Goal: Check status: Check status

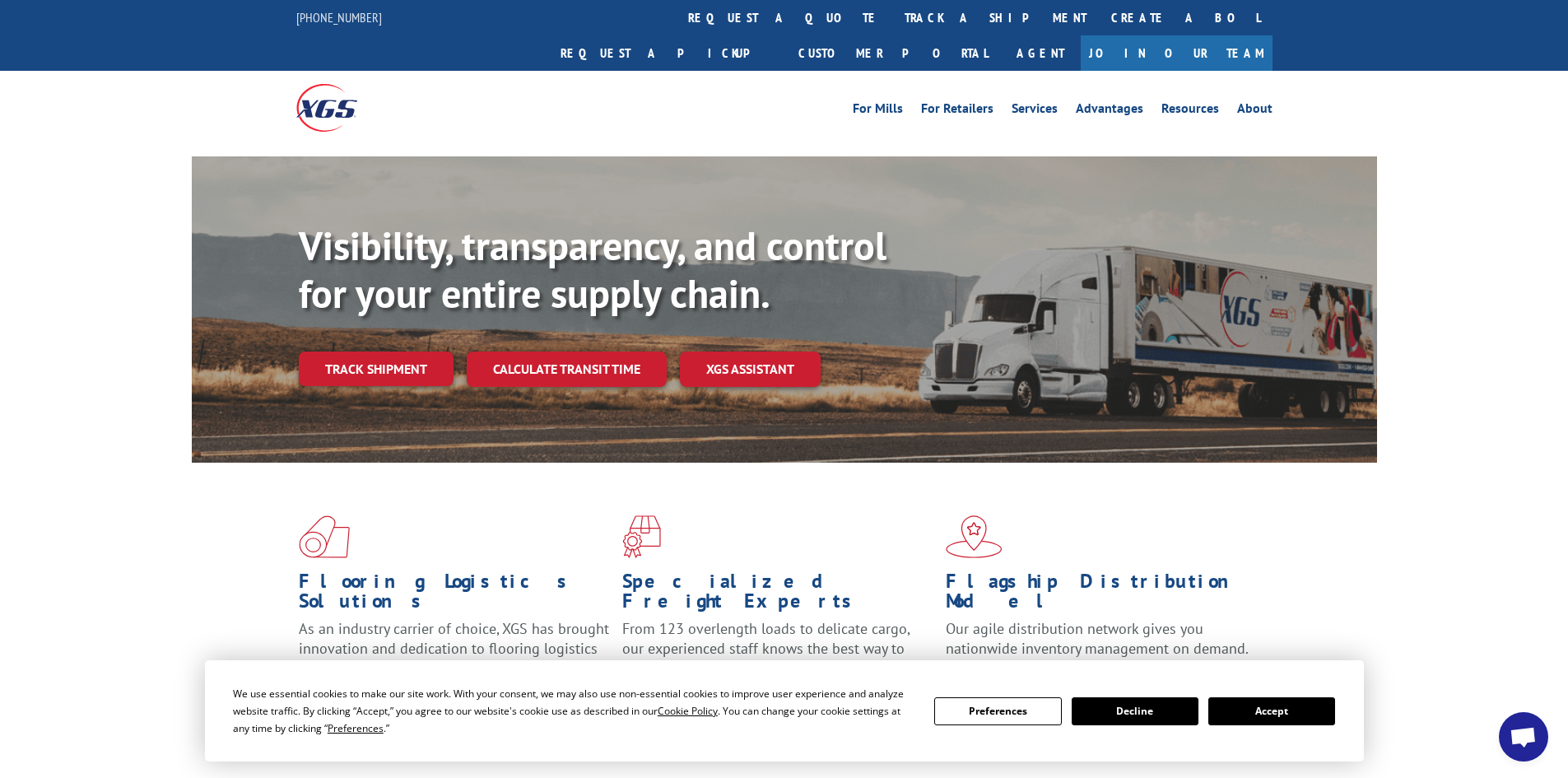
click at [1299, 721] on button "Accept" at bounding box center [1271, 711] width 127 height 28
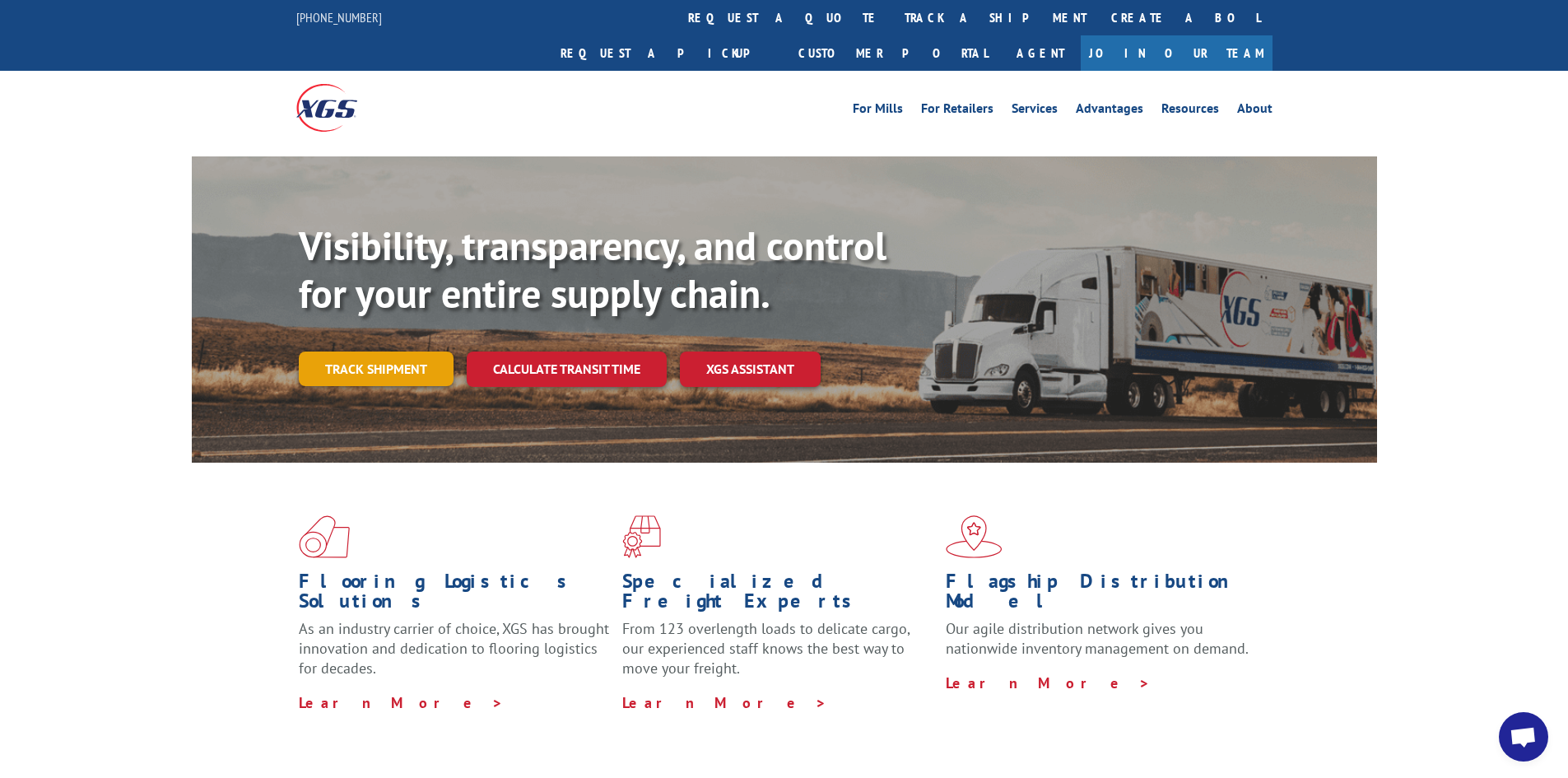
click at [422, 352] on link "Track shipment" at bounding box center [376, 369] width 155 height 35
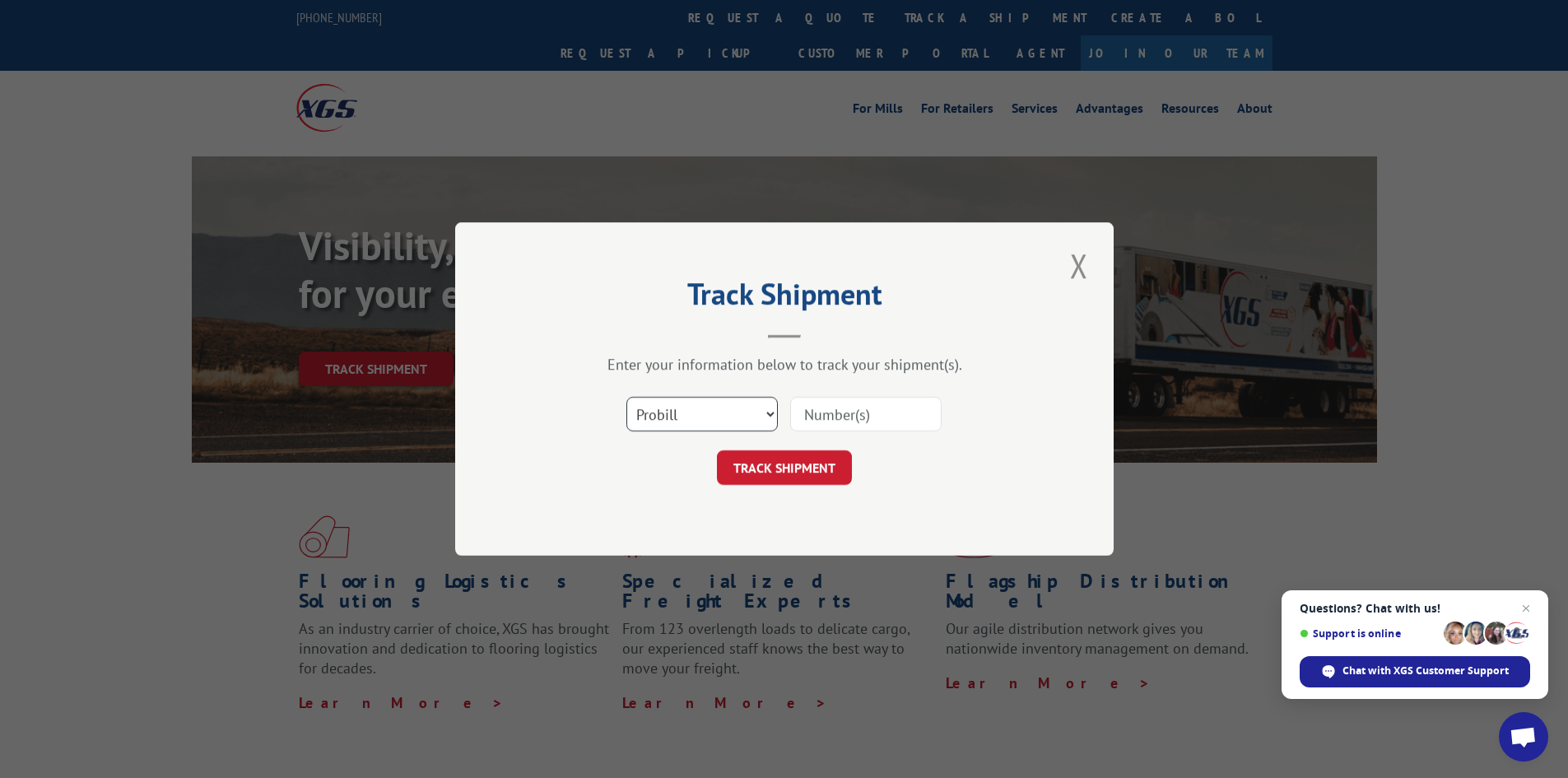
click at [762, 415] on select "Select category... Probill BOL PO" at bounding box center [702, 415] width 152 height 35
select select "bol"
click at [626, 397] on select "Select category... Probill BOL PO" at bounding box center [702, 415] width 152 height 35
click at [884, 404] on input at bounding box center [866, 415] width 152 height 35
paste input "4845663"
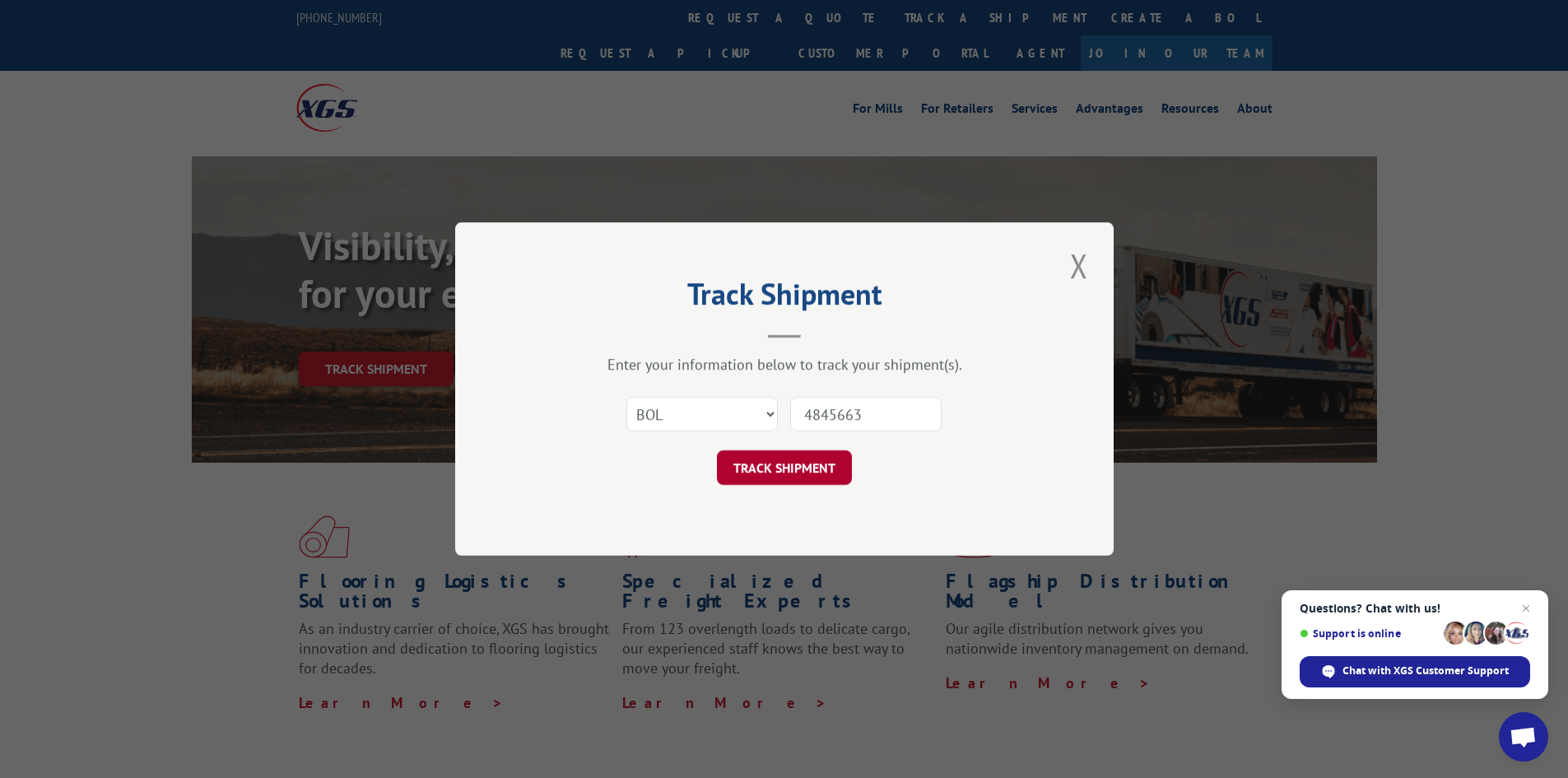
type input "4845663"
click at [801, 458] on button "TRACK SHIPMENT" at bounding box center [784, 468] width 135 height 35
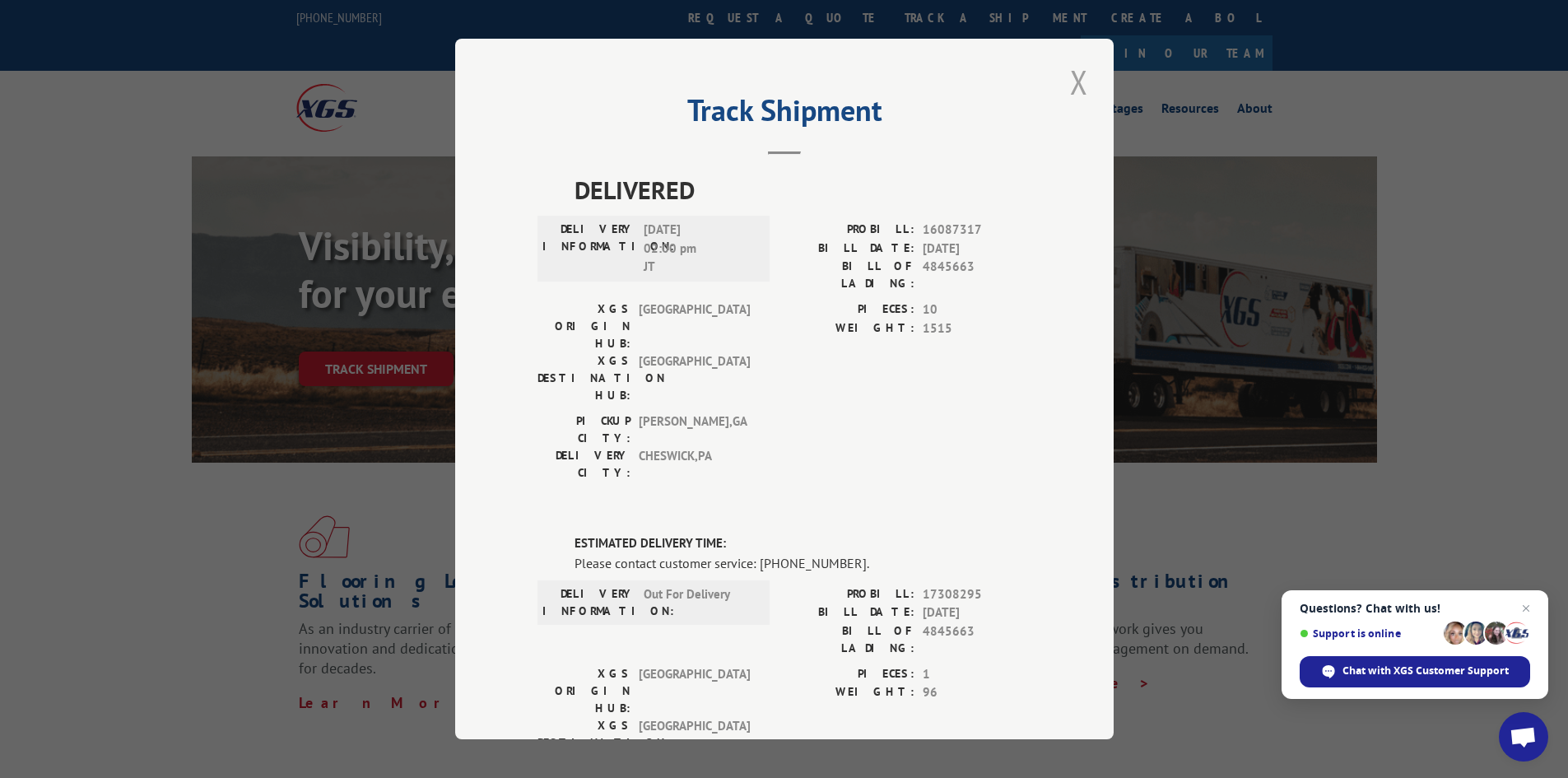
click at [1068, 78] on button "Close modal" at bounding box center [1079, 82] width 28 height 46
